Goal: Information Seeking & Learning: Learn about a topic

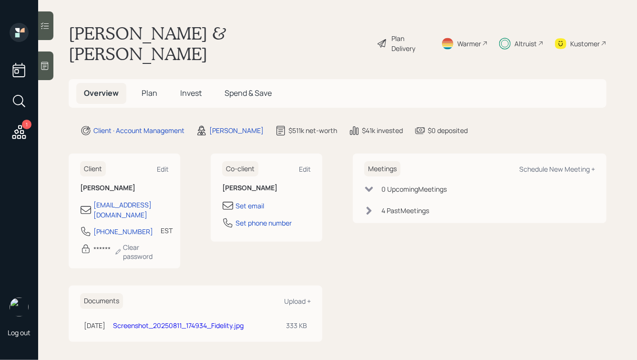
click at [193, 88] on span "Invest" at bounding box center [190, 93] width 21 height 10
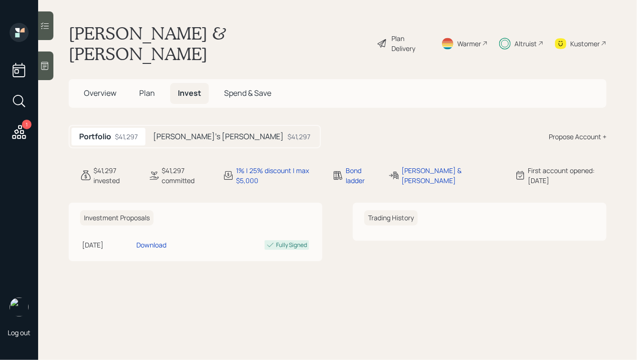
click at [181, 132] on h5 "[PERSON_NAME]'s [PERSON_NAME]" at bounding box center [218, 136] width 131 height 9
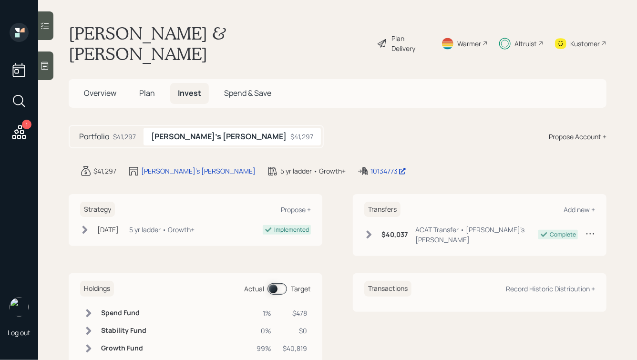
click at [149, 88] on span "Plan" at bounding box center [147, 93] width 16 height 10
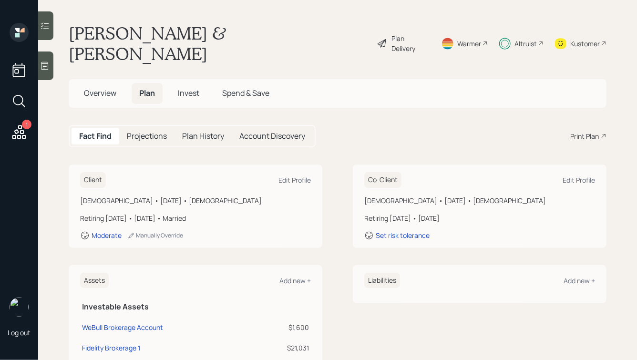
click at [136, 132] on h5 "Projections" at bounding box center [147, 136] width 40 height 9
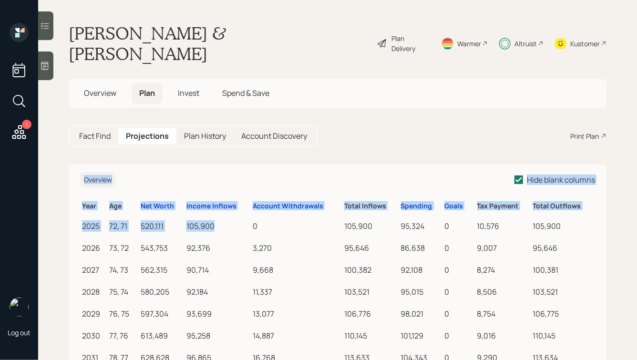
drag, startPoint x: 247, startPoint y: 211, endPoint x: 167, endPoint y: 153, distance: 99.2
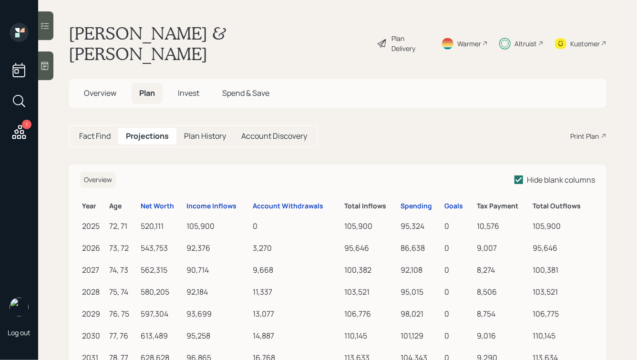
click at [167, 172] on div "Overview Hide blank columns" at bounding box center [337, 180] width 515 height 16
click at [100, 88] on span "Overview" at bounding box center [100, 93] width 32 height 10
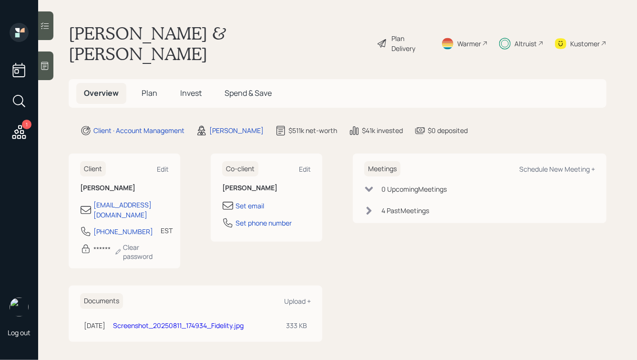
click at [147, 88] on span "Plan" at bounding box center [150, 93] width 16 height 10
